Goal: Task Accomplishment & Management: Manage account settings

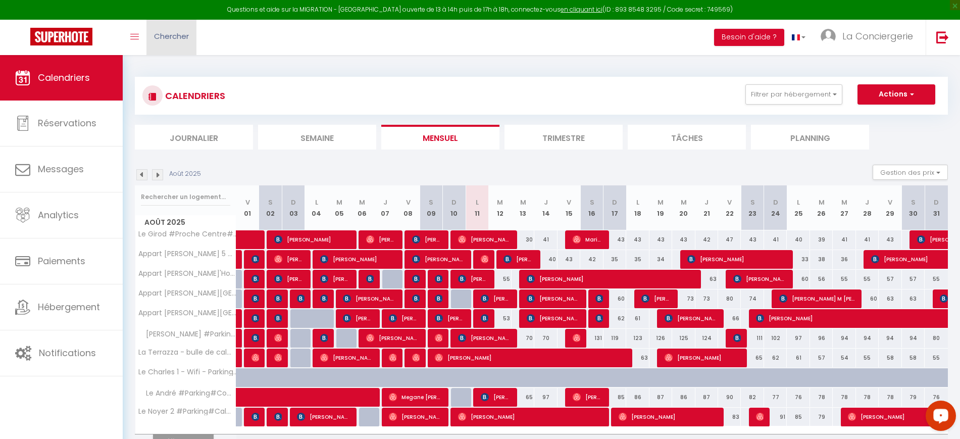
click at [149, 37] on link "Chercher" at bounding box center [172, 37] width 50 height 35
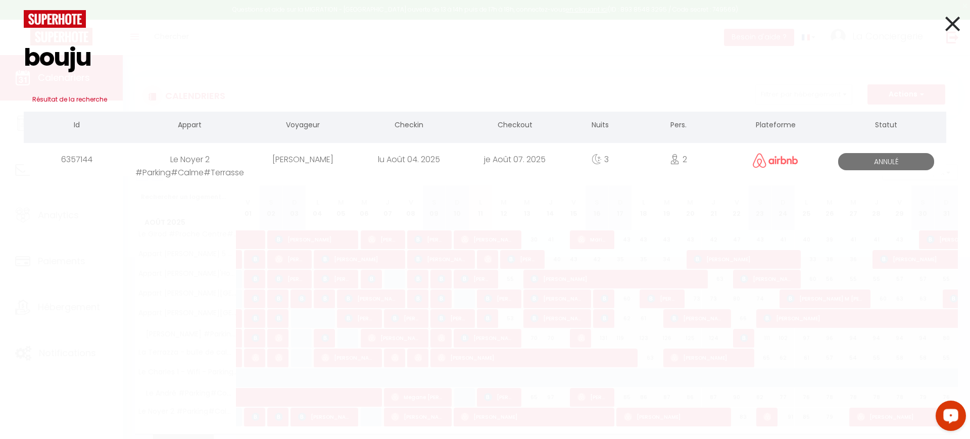
type input "bouju"
click at [455, 170] on div "lu Août 04. 2025" at bounding box center [409, 159] width 106 height 33
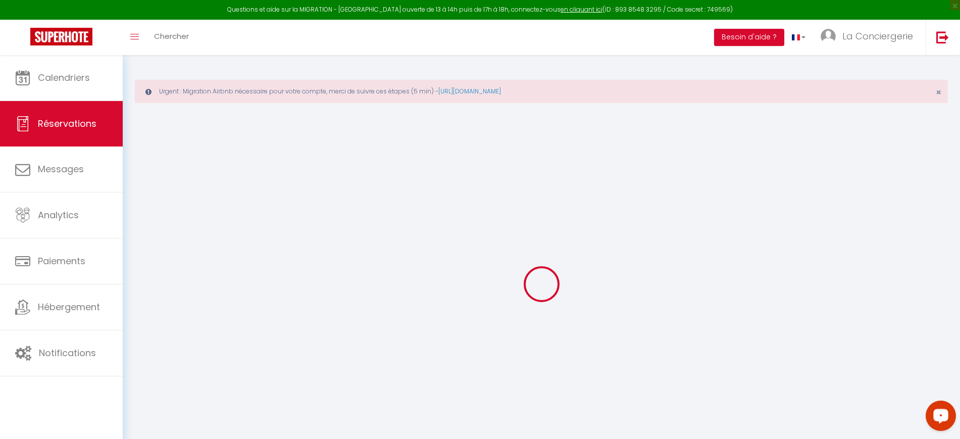
select select
select select "14"
checkbox input "false"
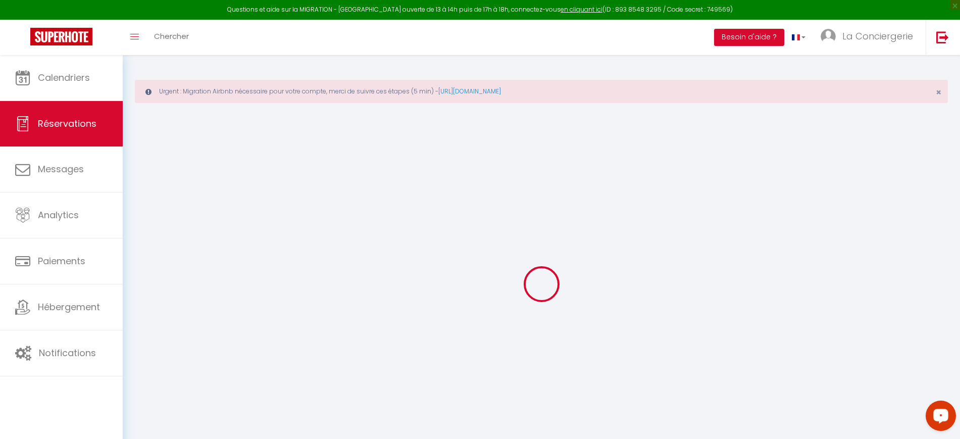
select select
checkbox input "false"
select select
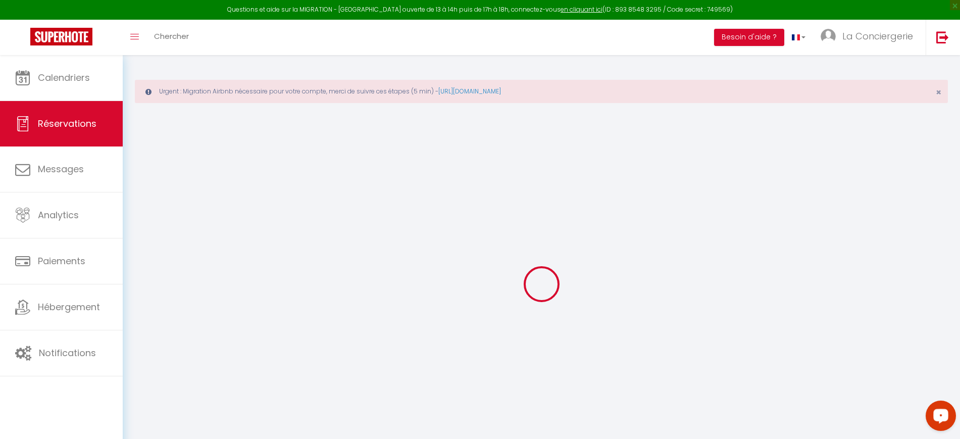
select select
checkbox input "false"
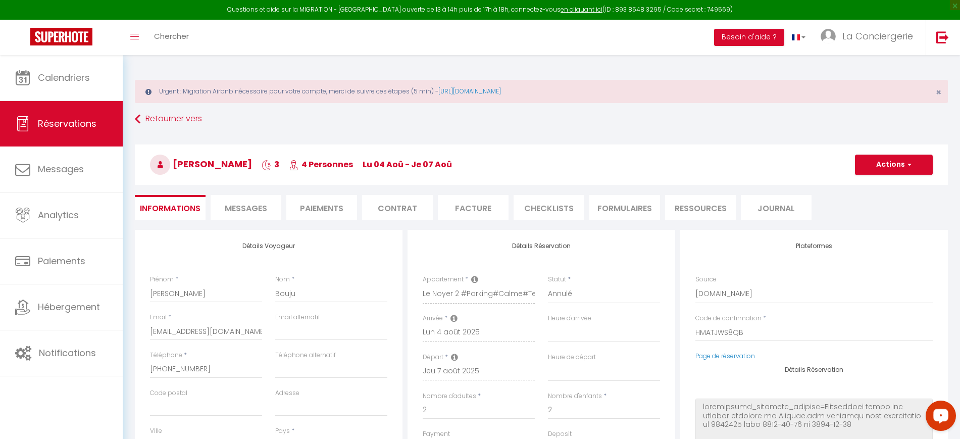
select select
type input "53"
type input "6.82"
select select
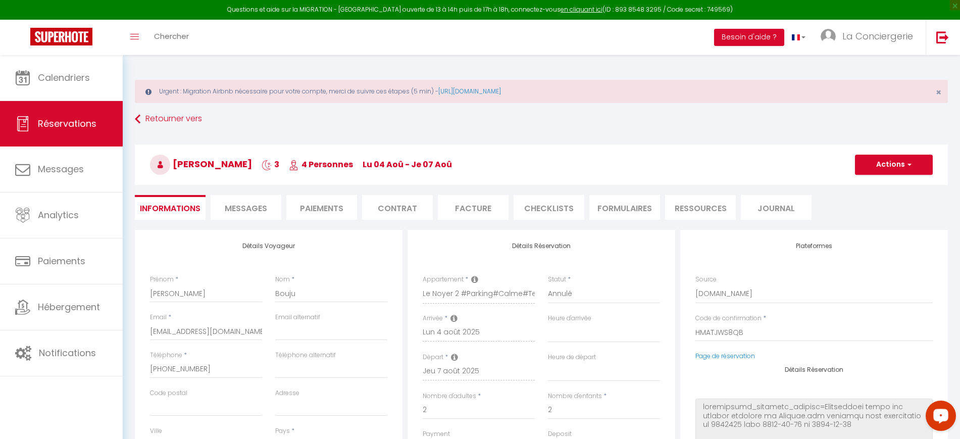
checkbox input "false"
select select
checkbox input "false"
select select
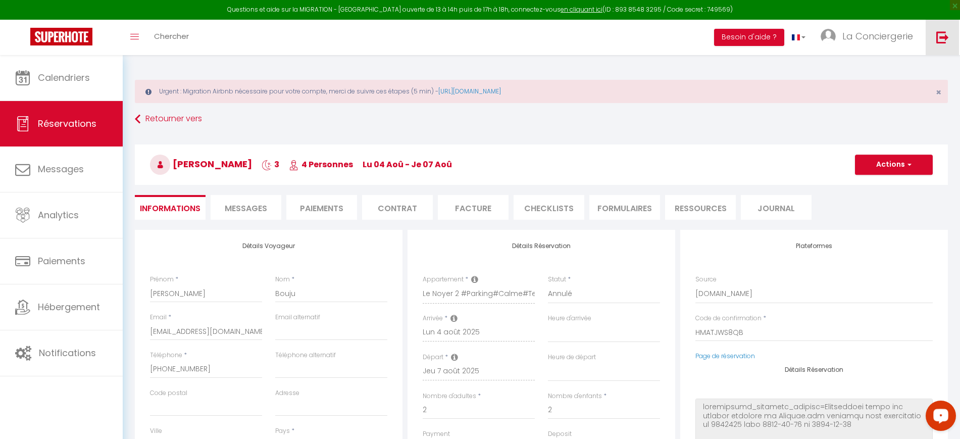
click at [939, 41] on img at bounding box center [943, 37] width 13 height 13
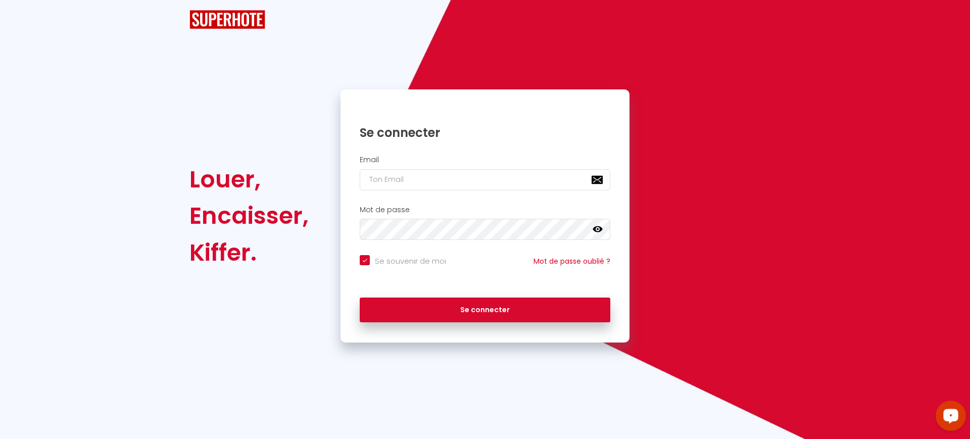
checkbox input "true"
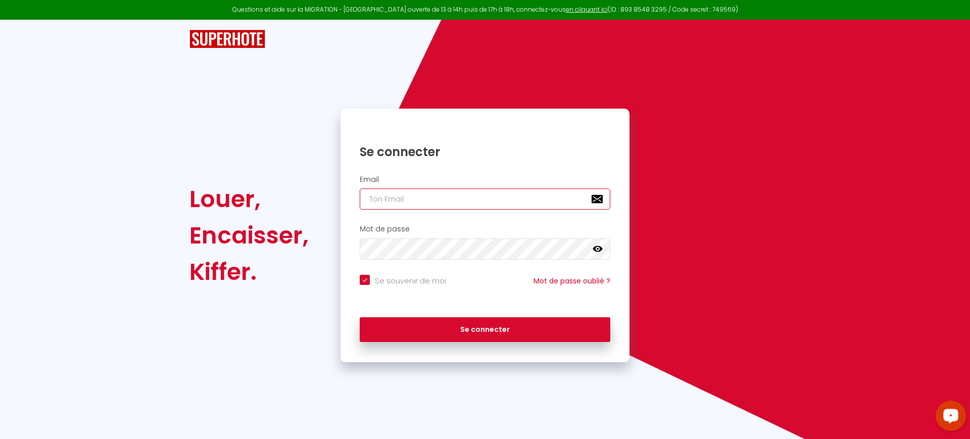
click at [424, 206] on input "email" at bounding box center [485, 198] width 251 height 21
paste input "alexandre.retamar.lpcb@gmail.com"
type input "alexandre.retamar.lpcb@gmail.com"
checkbox input "true"
type input "alexandre.retamar.lpcb@gmail.com"
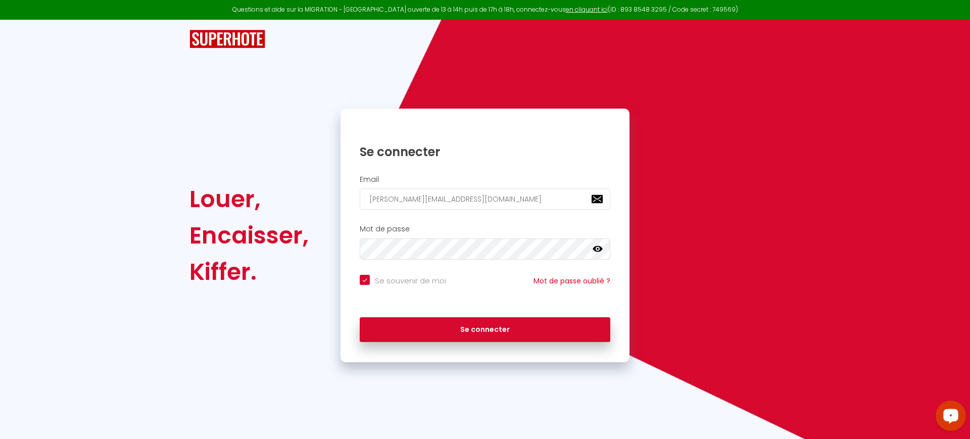
click at [404, 276] on input "Se souvenir de moi" at bounding box center [403, 280] width 86 height 10
checkbox input "false"
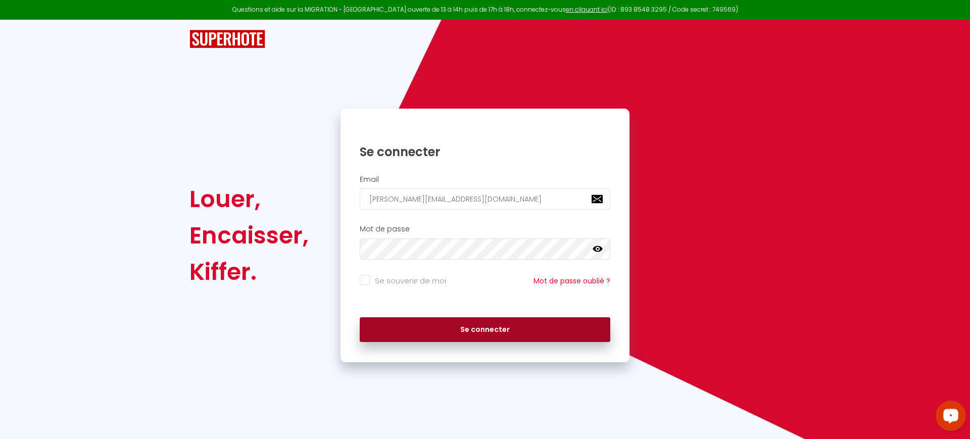
click at [464, 335] on button "Se connecter" at bounding box center [485, 329] width 251 height 25
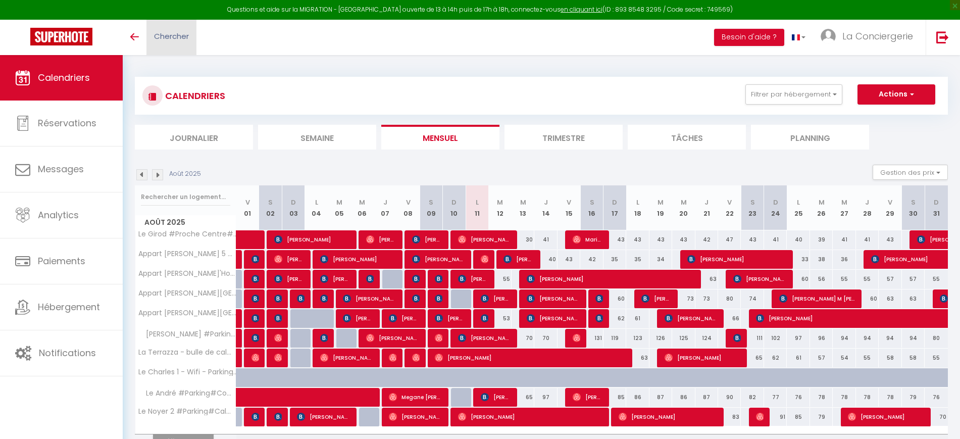
click at [176, 35] on span "Chercher" at bounding box center [171, 36] width 35 height 11
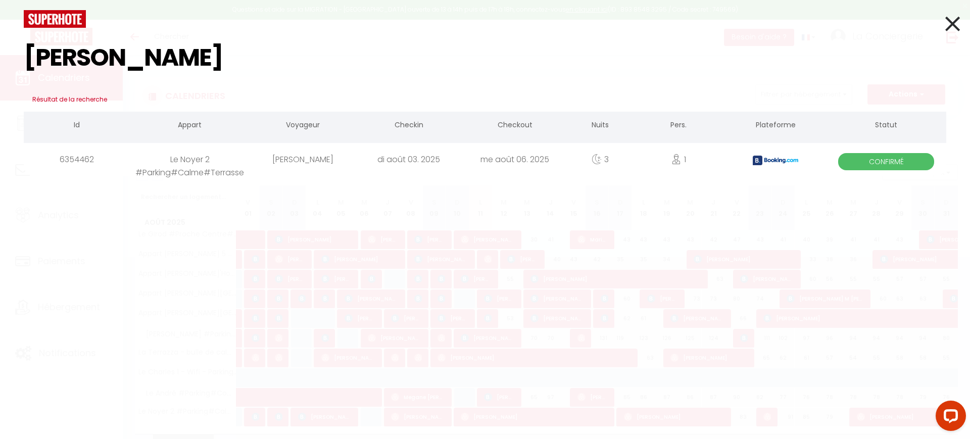
type input "[PERSON_NAME]"
click at [345, 160] on div "[PERSON_NAME]" at bounding box center [303, 159] width 106 height 33
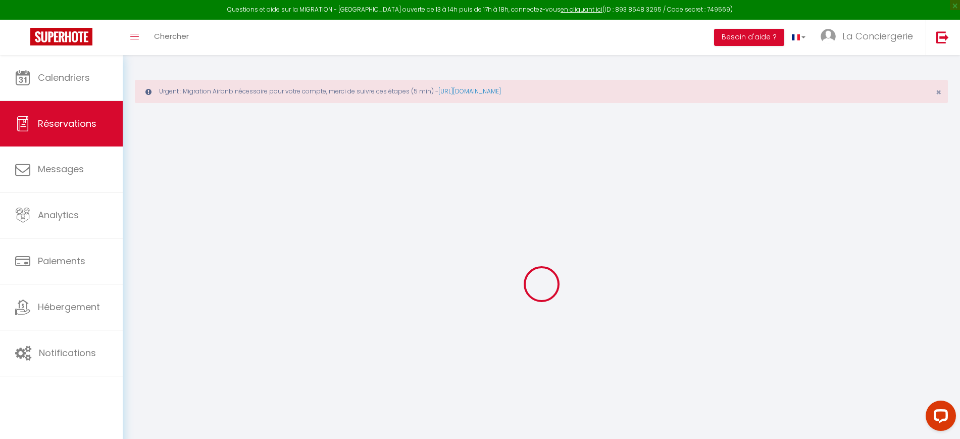
select select
checkbox input "false"
select select
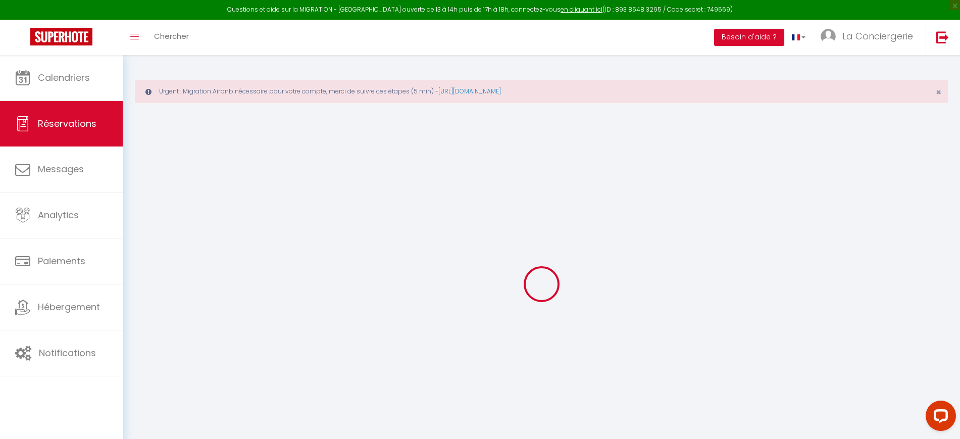
checkbox input "false"
select select
checkbox input "false"
type textarea "** THIS RESERVATION HAS BEEN PRE-PAID ** BOOKING NOTE : Payment charge is EUR 4…"
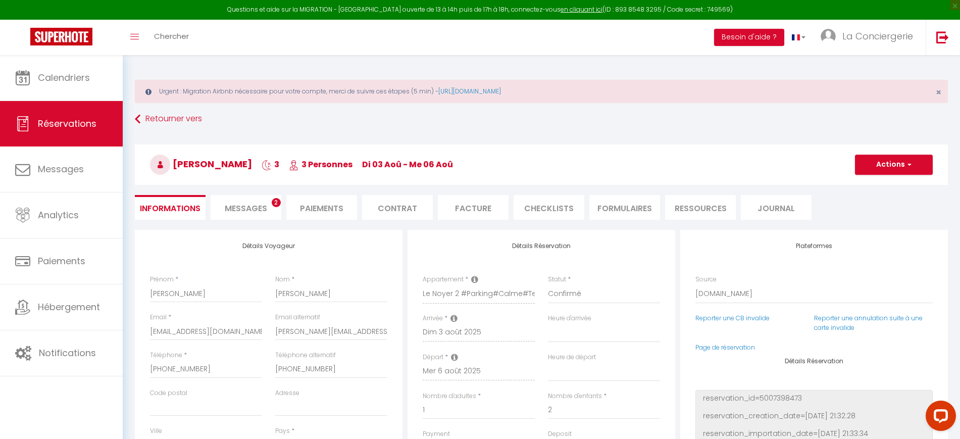
type input "53"
type input "11.68"
select select
checkbox input "false"
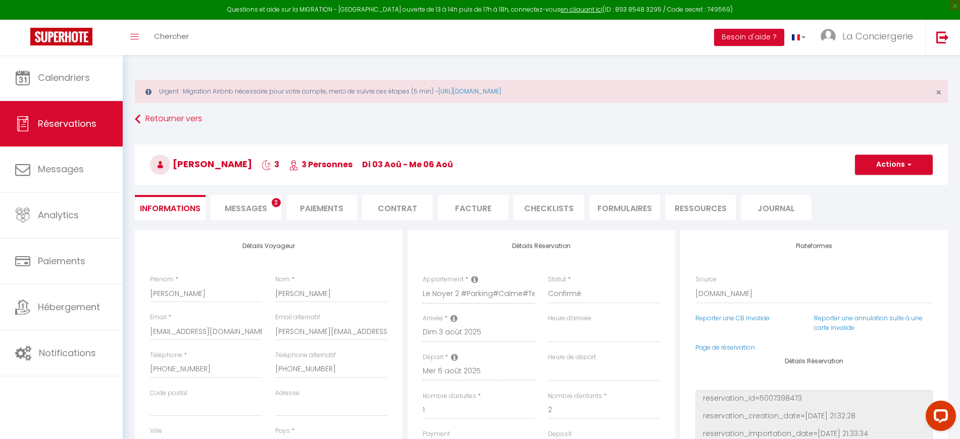
select select "17:00"
select select "10:00"
click at [250, 203] on span "Messages" at bounding box center [246, 209] width 42 height 12
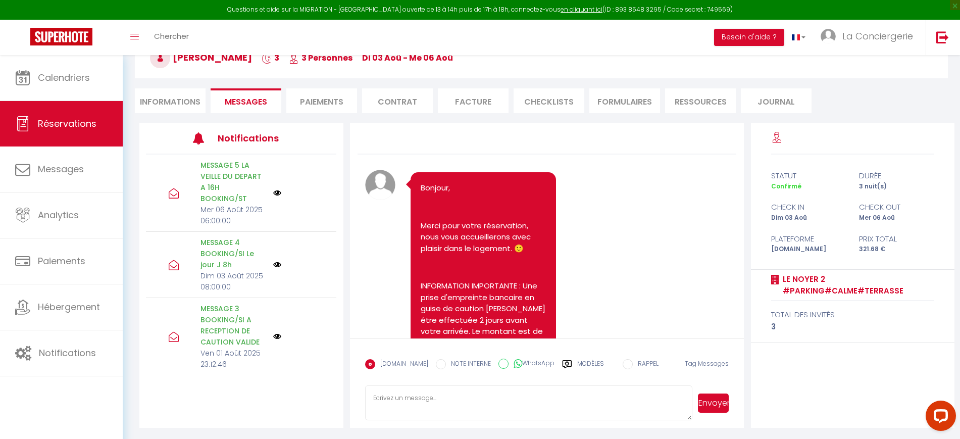
scroll to position [108, 0]
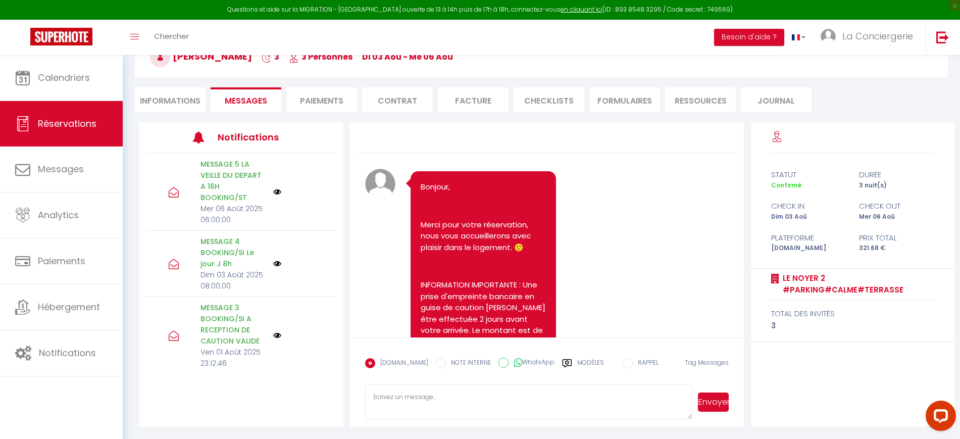
drag, startPoint x: 760, startPoint y: 276, endPoint x: 963, endPoint y: 296, distance: 204.1
click at [948, 295] on div "Le Noyer 2 #Parking#Calme#Terrasse total des invités 3" at bounding box center [853, 305] width 204 height 73
copy div "Le Noyer 2 #Parking#Calme#Terrasse"
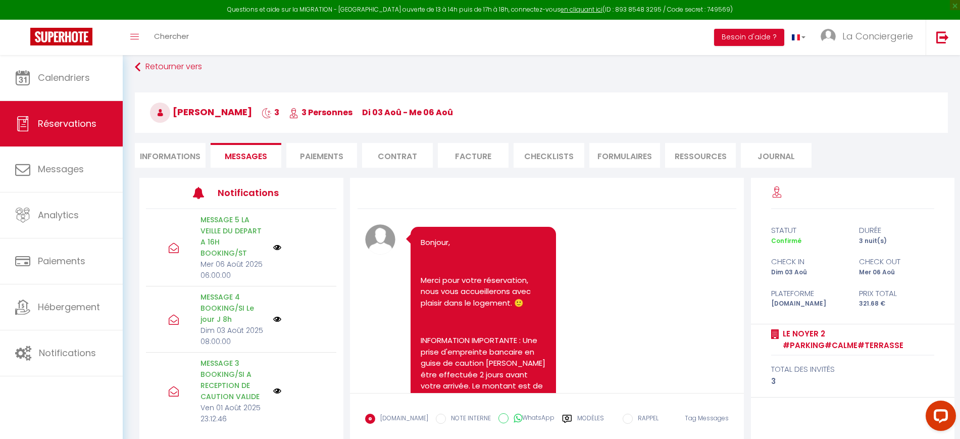
scroll to position [0, 0]
